Goal: Task Accomplishment & Management: Complete application form

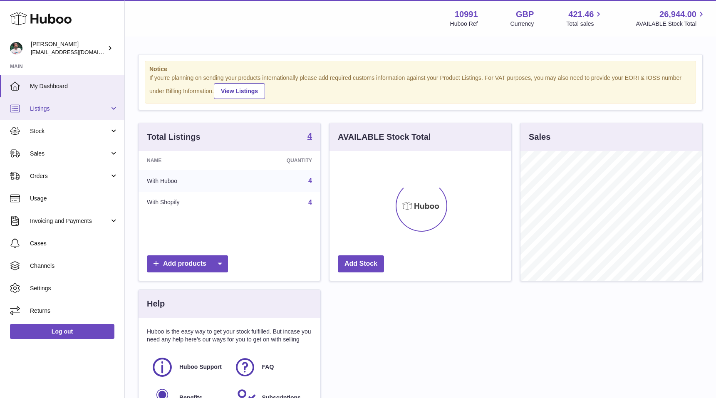
scroll to position [130, 182]
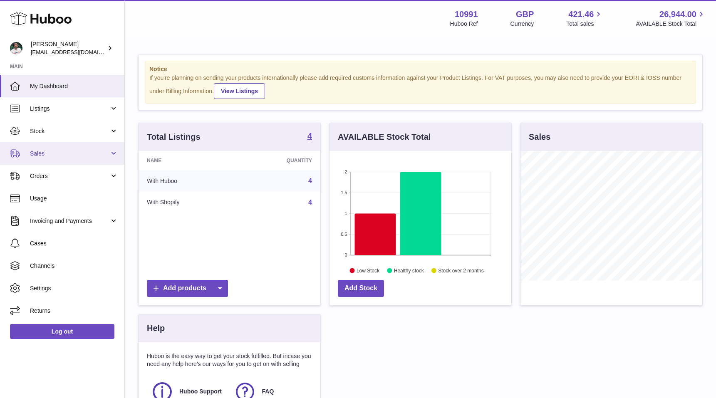
click at [65, 156] on span "Sales" at bounding box center [69, 154] width 79 height 8
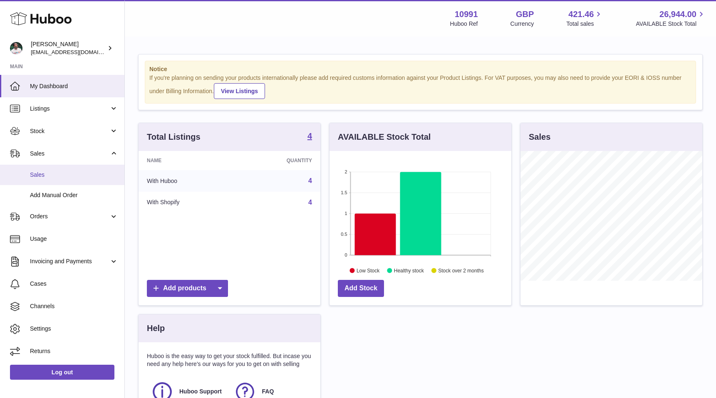
click at [69, 172] on span "Sales" at bounding box center [74, 175] width 88 height 8
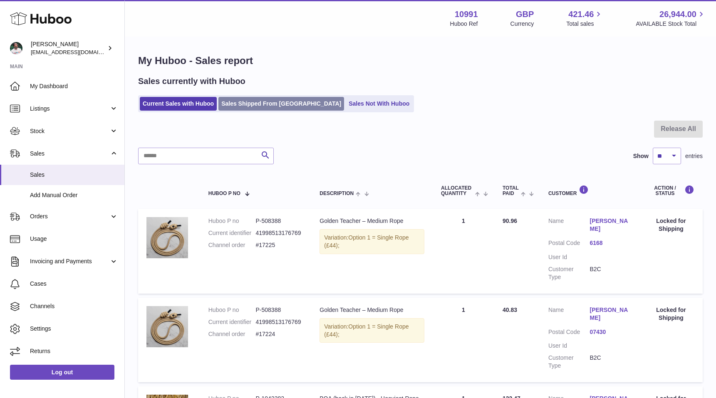
click at [238, 107] on link "Sales Shipped From Huboo" at bounding box center [281, 104] width 126 height 14
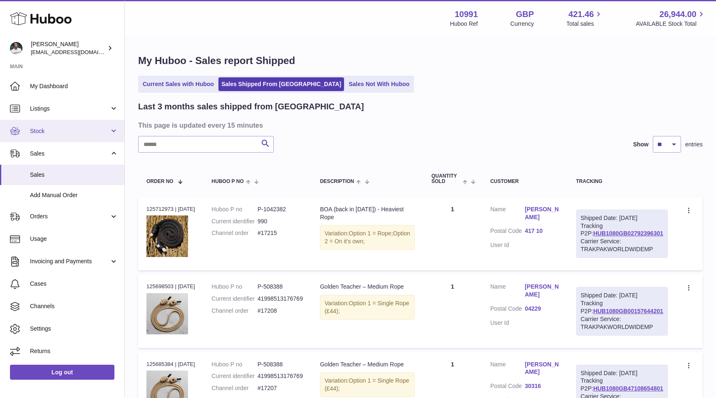
click at [92, 133] on span "Stock" at bounding box center [69, 131] width 79 height 8
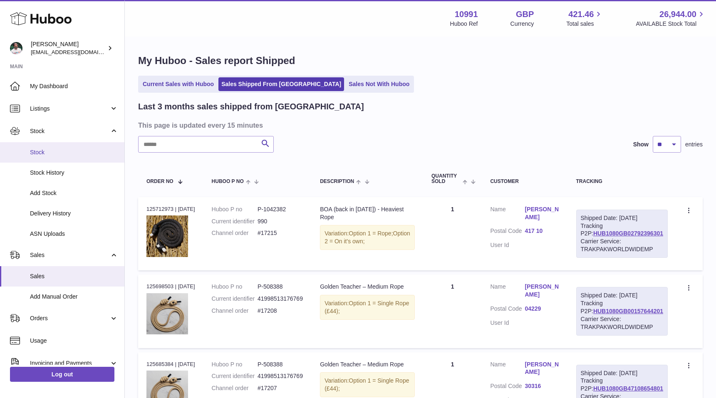
click at [88, 149] on span "Stock" at bounding box center [74, 153] width 88 height 8
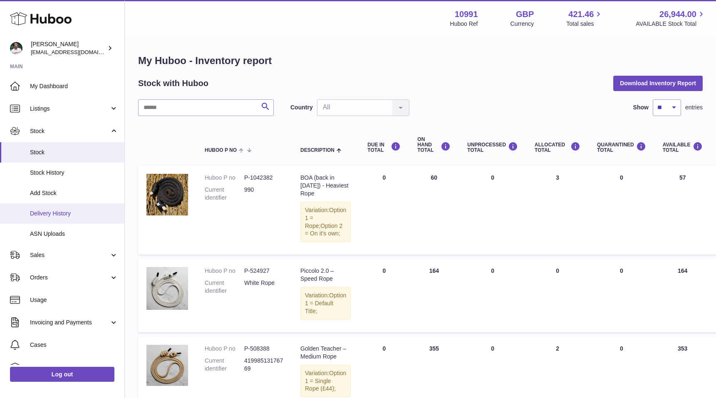
click at [63, 213] on span "Delivery History" at bounding box center [74, 214] width 88 height 8
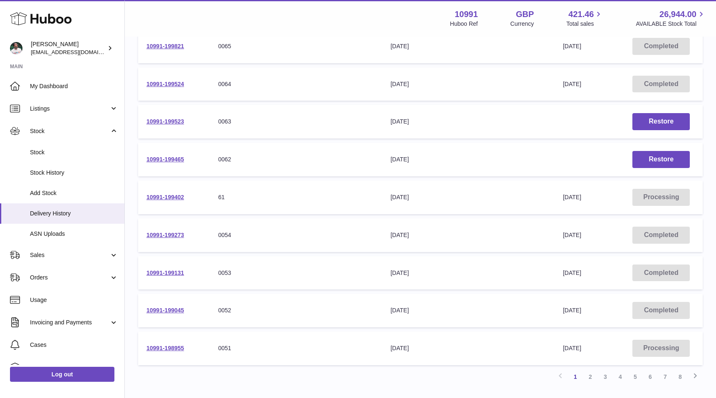
scroll to position [191, 0]
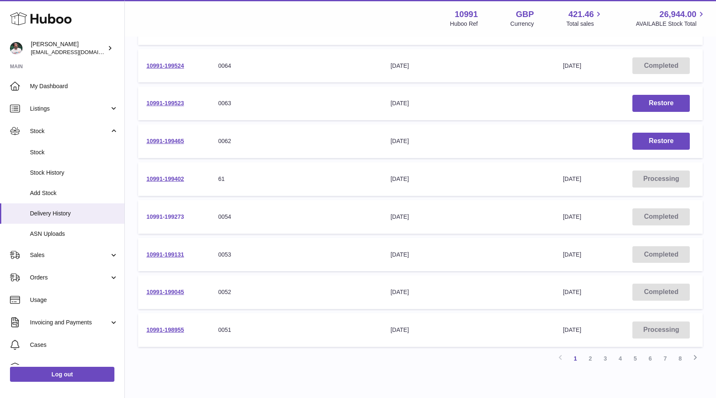
click at [166, 216] on link "10991-199273" at bounding box center [164, 216] width 37 height 7
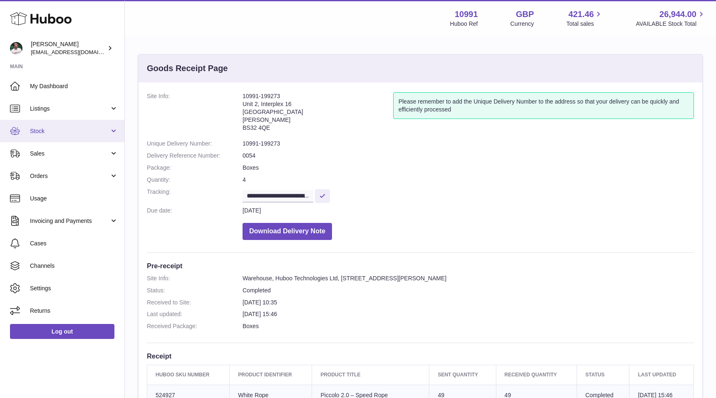
click at [93, 138] on link "Stock" at bounding box center [62, 131] width 124 height 22
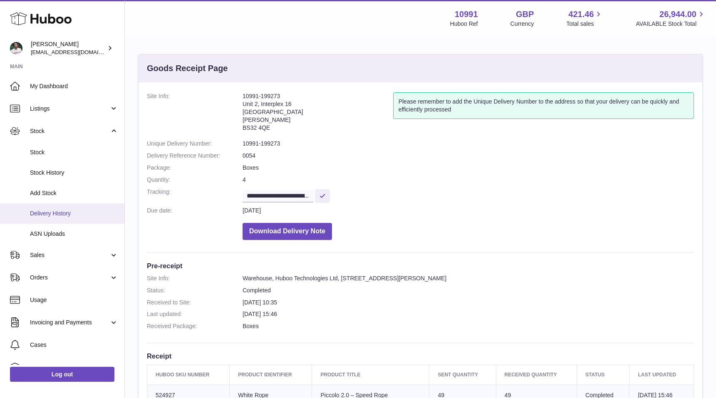
click at [77, 215] on span "Delivery History" at bounding box center [74, 214] width 88 height 8
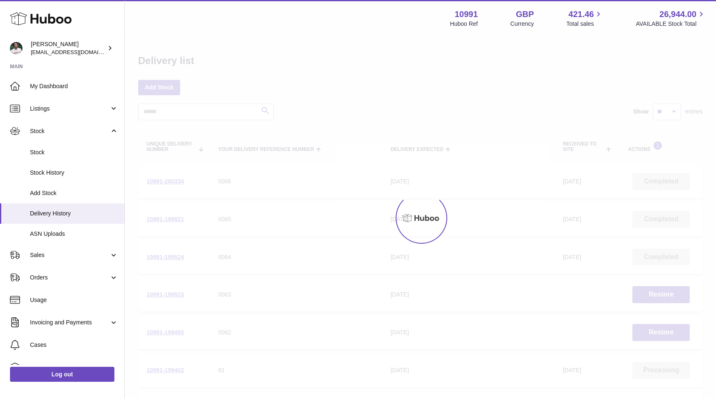
click at [76, 148] on ul "My Dashboard Listings Not with Huboo Listings with Huboo Bundles Stock Stock St…" at bounding box center [62, 249] width 124 height 349
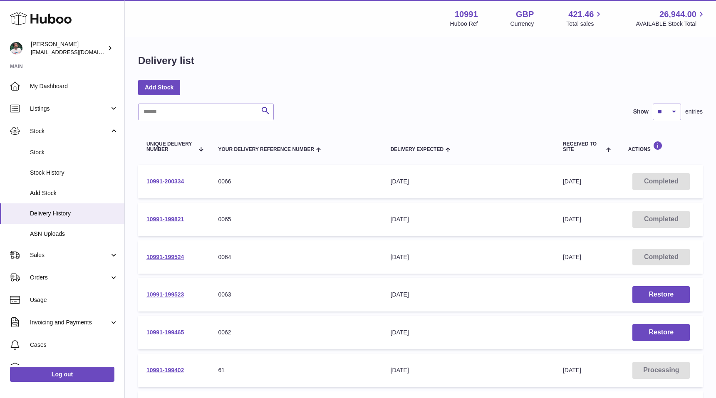
click at [76, 149] on span "Stock" at bounding box center [74, 153] width 88 height 8
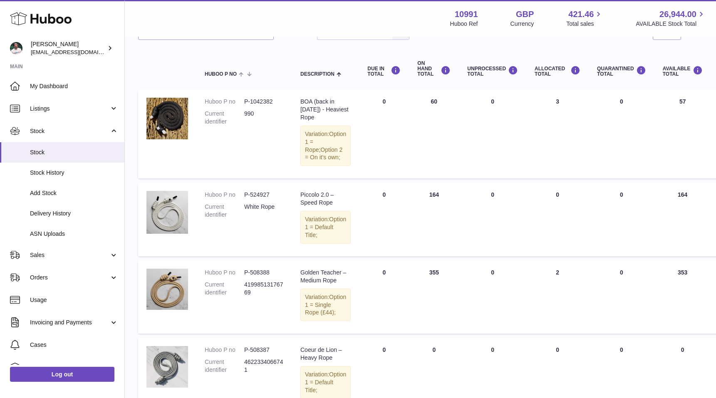
scroll to position [72, 0]
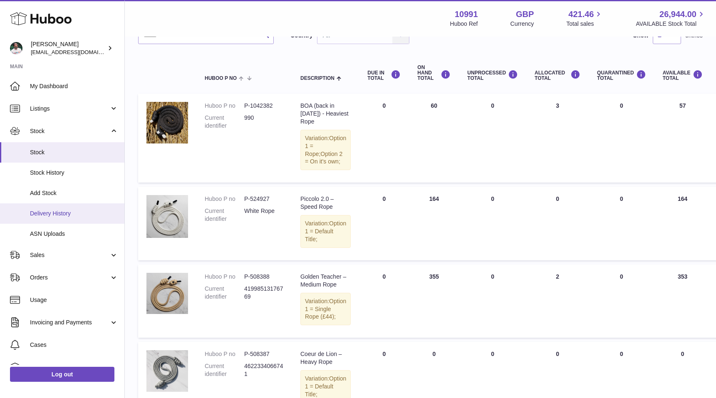
click at [58, 212] on span "Delivery History" at bounding box center [74, 214] width 88 height 8
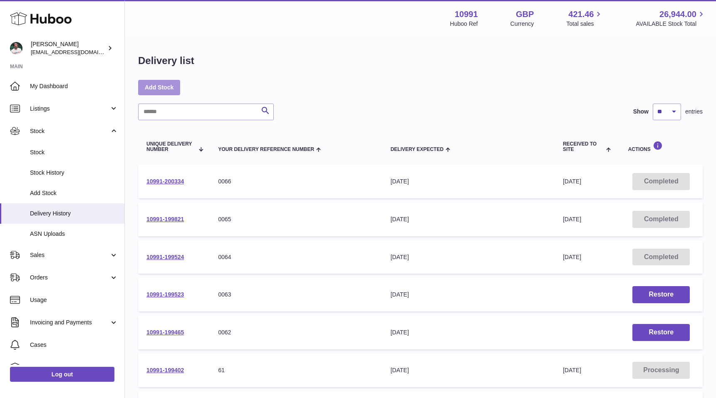
click at [161, 88] on link "Add Stock" at bounding box center [159, 87] width 42 height 15
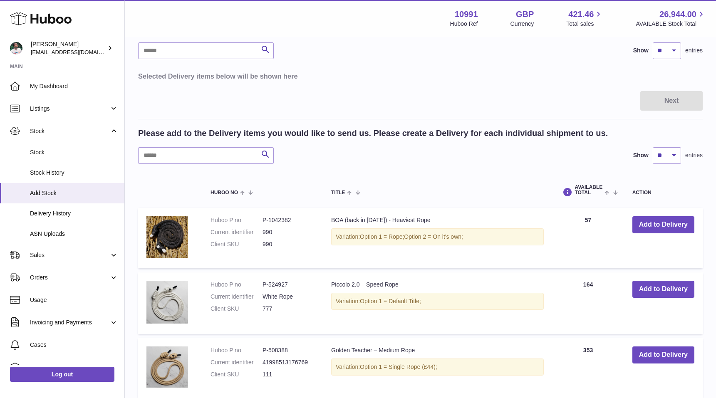
scroll to position [213, 0]
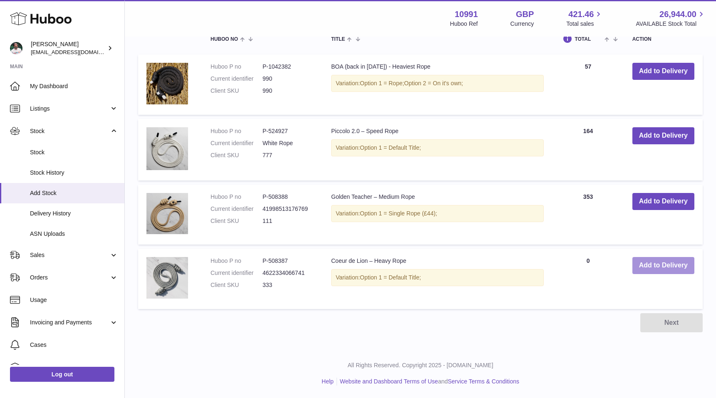
click at [646, 265] on button "Add to Delivery" at bounding box center [663, 265] width 62 height 17
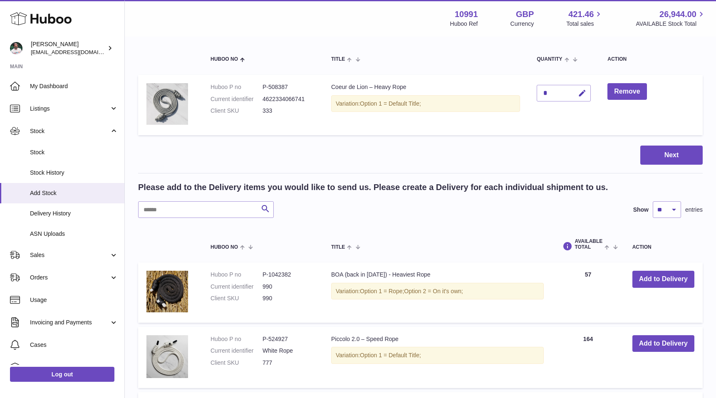
scroll to position [22, 0]
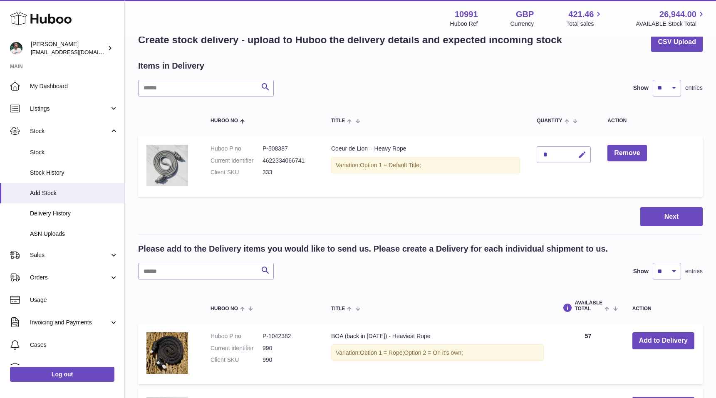
click at [585, 155] on icon "button" at bounding box center [582, 155] width 9 height 9
click at [554, 155] on input "*" at bounding box center [564, 154] width 54 height 17
type input "***"
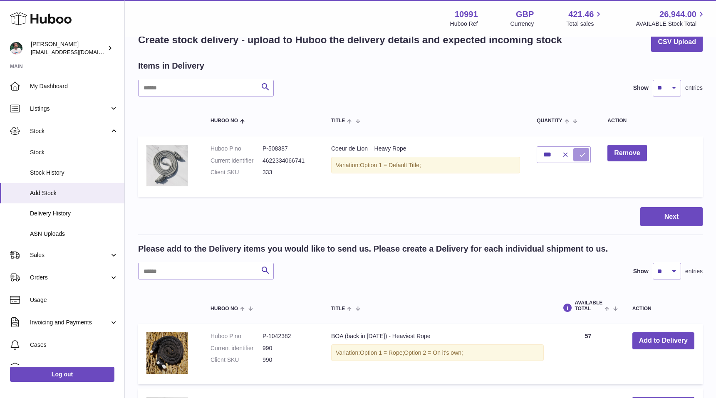
click at [583, 151] on icon "submit" at bounding box center [582, 154] width 7 height 7
click at [670, 216] on button "Next" at bounding box center [671, 217] width 62 height 20
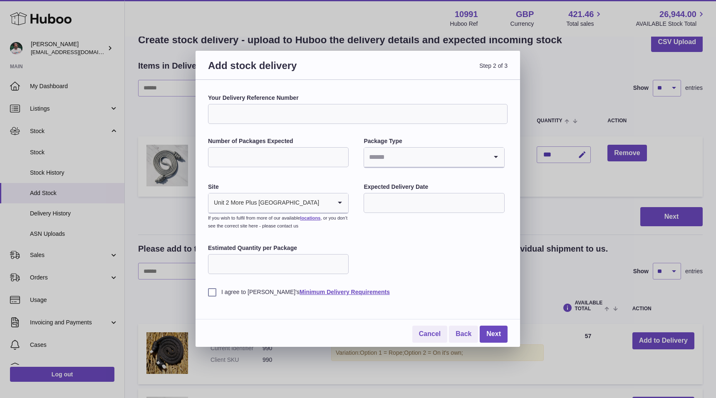
click at [317, 116] on input "Your Delivery Reference Number" at bounding box center [358, 114] width 300 height 20
type input "****"
click at [283, 153] on input "Number of Packages Expected" at bounding box center [278, 157] width 141 height 20
type input "*"
click at [383, 159] on input "Search for option" at bounding box center [425, 157] width 123 height 19
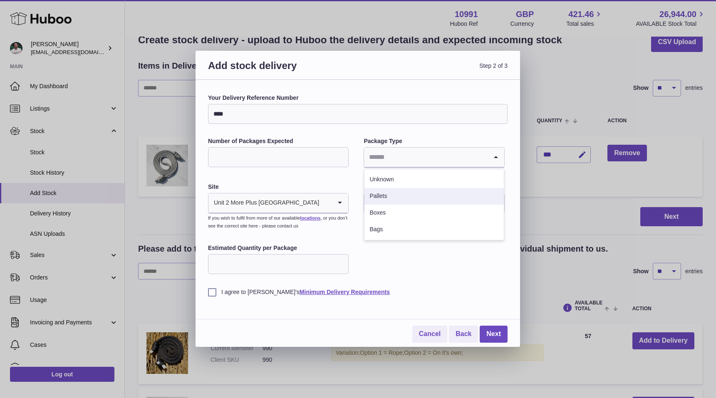
click at [400, 210] on li "Boxes" at bounding box center [433, 213] width 139 height 17
click at [406, 201] on input "text" at bounding box center [434, 203] width 141 height 20
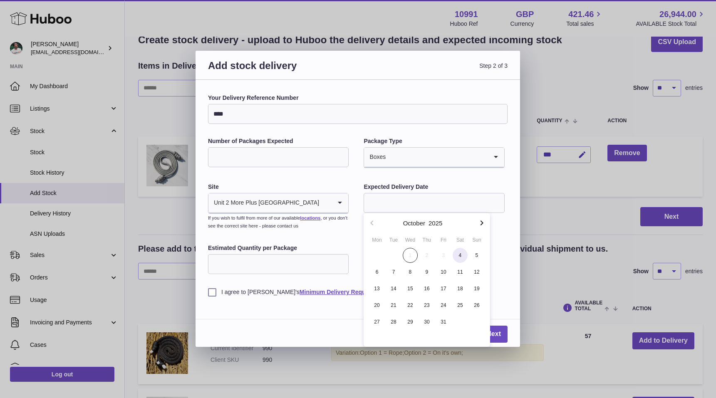
click at [458, 255] on span "4" at bounding box center [460, 255] width 15 height 15
type input "**********"
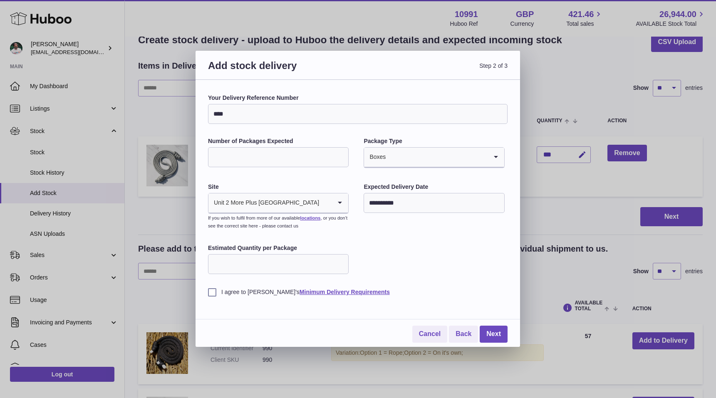
click at [321, 268] on input "Estimated Quantity per Package" at bounding box center [278, 264] width 141 height 20
type input "**"
click at [220, 294] on label "I agree to Huboo's Minimum Delivery Requirements" at bounding box center [358, 292] width 300 height 8
click at [498, 337] on link "Next" at bounding box center [494, 334] width 28 height 17
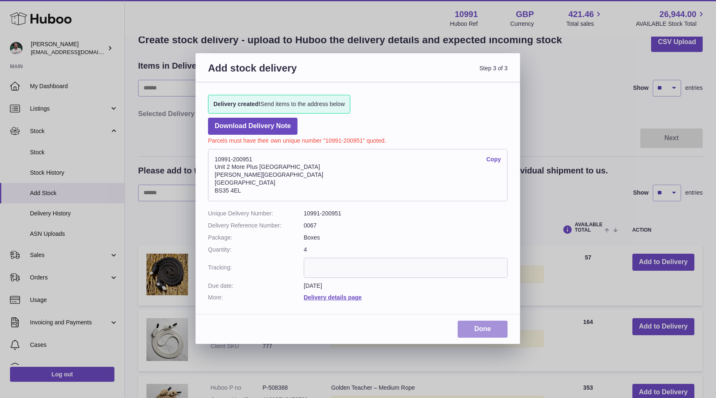
click at [480, 332] on link "Done" at bounding box center [483, 329] width 50 height 17
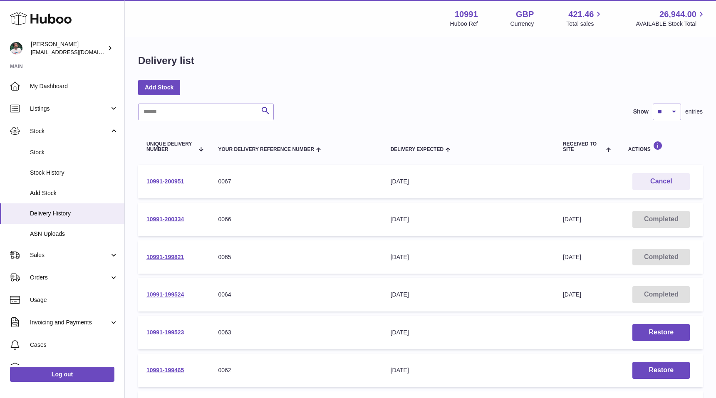
click at [176, 180] on link "10991-200951" at bounding box center [164, 181] width 37 height 7
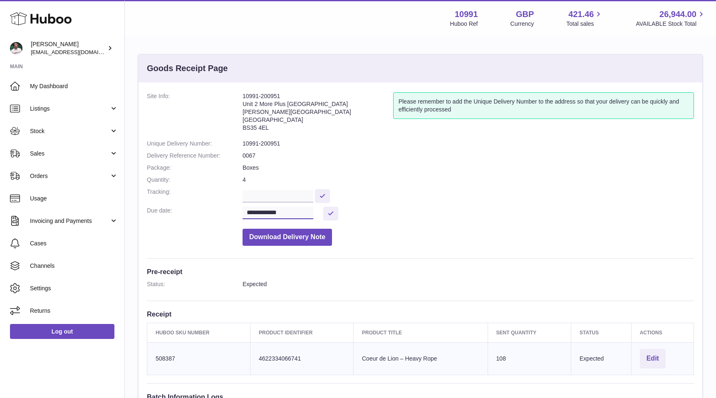
click at [308, 212] on input "**********" at bounding box center [278, 213] width 71 height 12
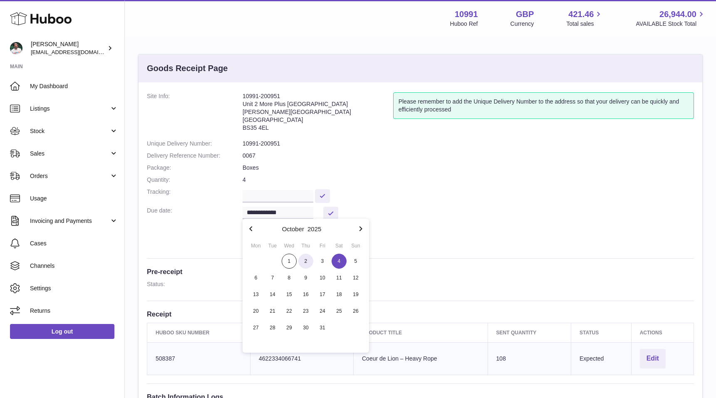
click at [308, 262] on span "2" at bounding box center [305, 261] width 15 height 15
type input "**********"
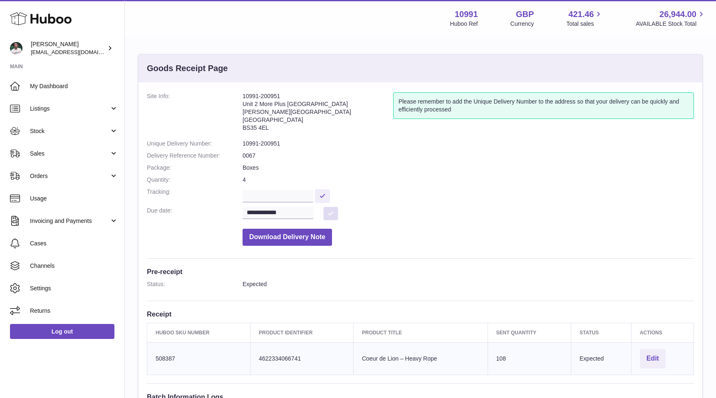
click at [329, 208] on button at bounding box center [330, 214] width 15 height 14
drag, startPoint x: 273, startPoint y: 130, endPoint x: 243, endPoint y: 128, distance: 30.5
click at [243, 128] on address "10991-200951 Unit 2 More Plus Central Park Hudson Ave Severn Beach BS35 4EL" at bounding box center [318, 113] width 151 height 43
copy address "BS35 4EL"
click at [330, 214] on button at bounding box center [330, 214] width 15 height 14
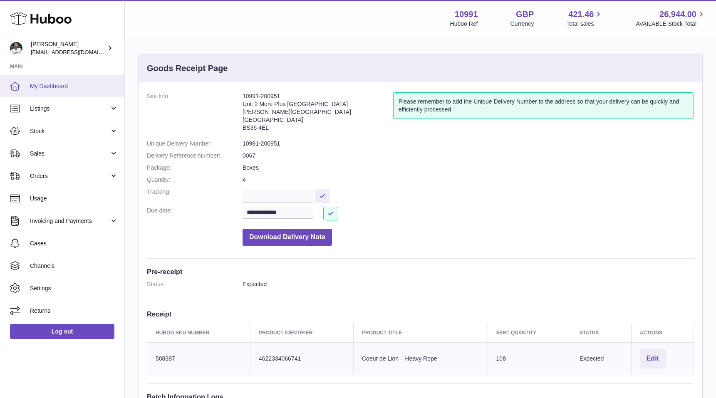
click at [38, 88] on span "My Dashboard" at bounding box center [74, 86] width 88 height 8
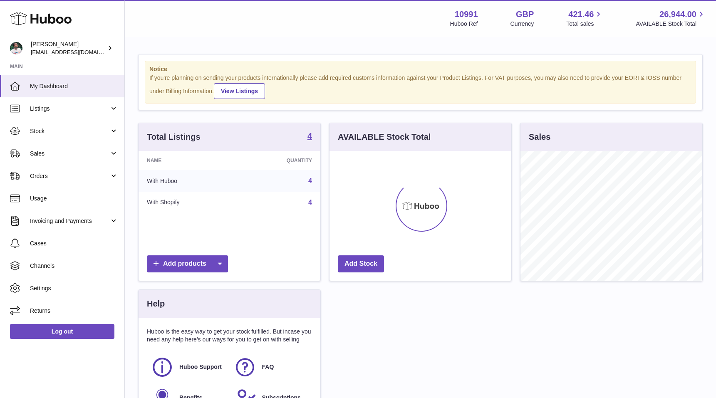
scroll to position [130, 182]
